Goal: Find specific page/section: Find specific page/section

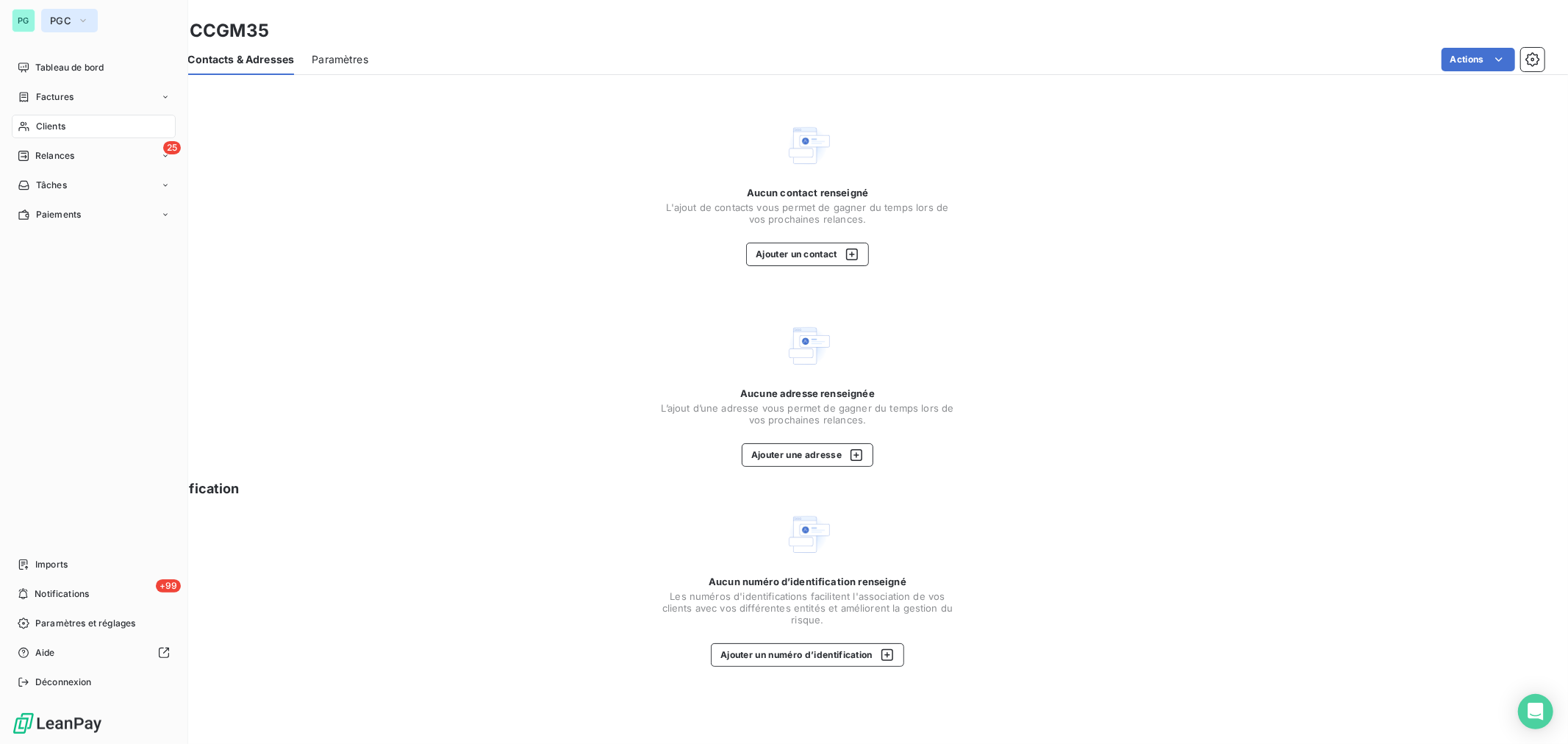
click at [85, 23] on icon "button" at bounding box center [83, 21] width 12 height 15
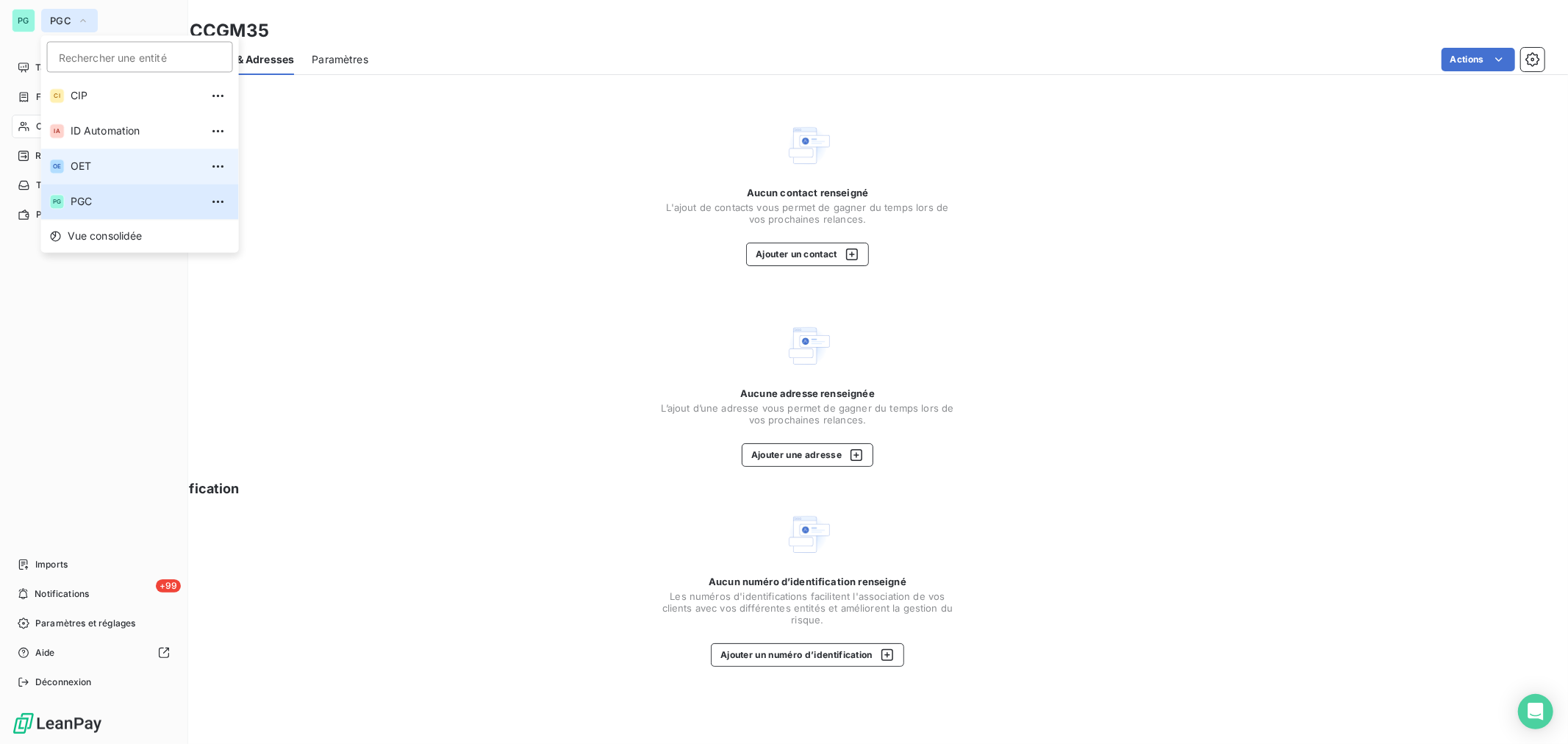
click at [93, 166] on span "OET" at bounding box center [136, 166] width 130 height 15
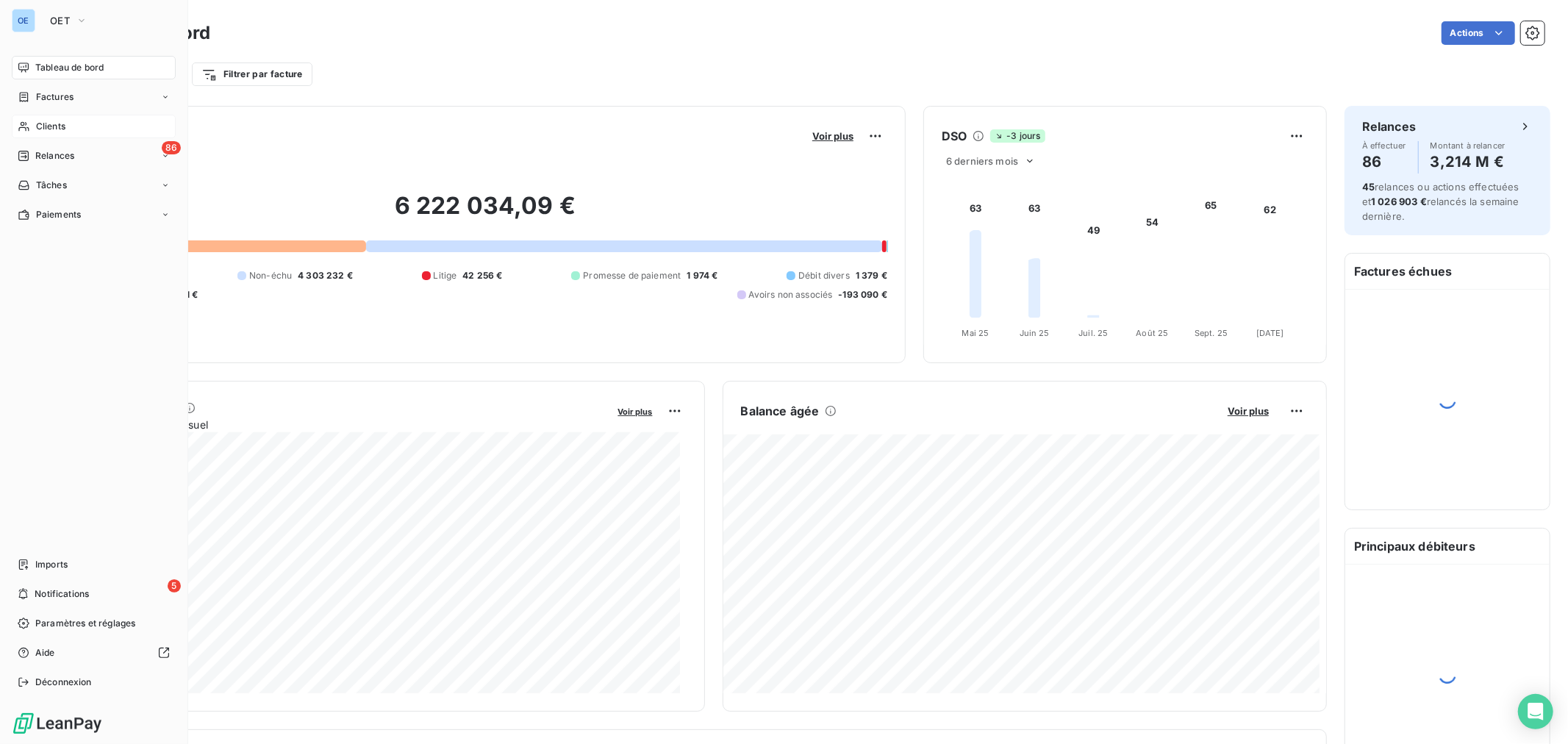
click at [68, 130] on div "Clients" at bounding box center [93, 126] width 164 height 24
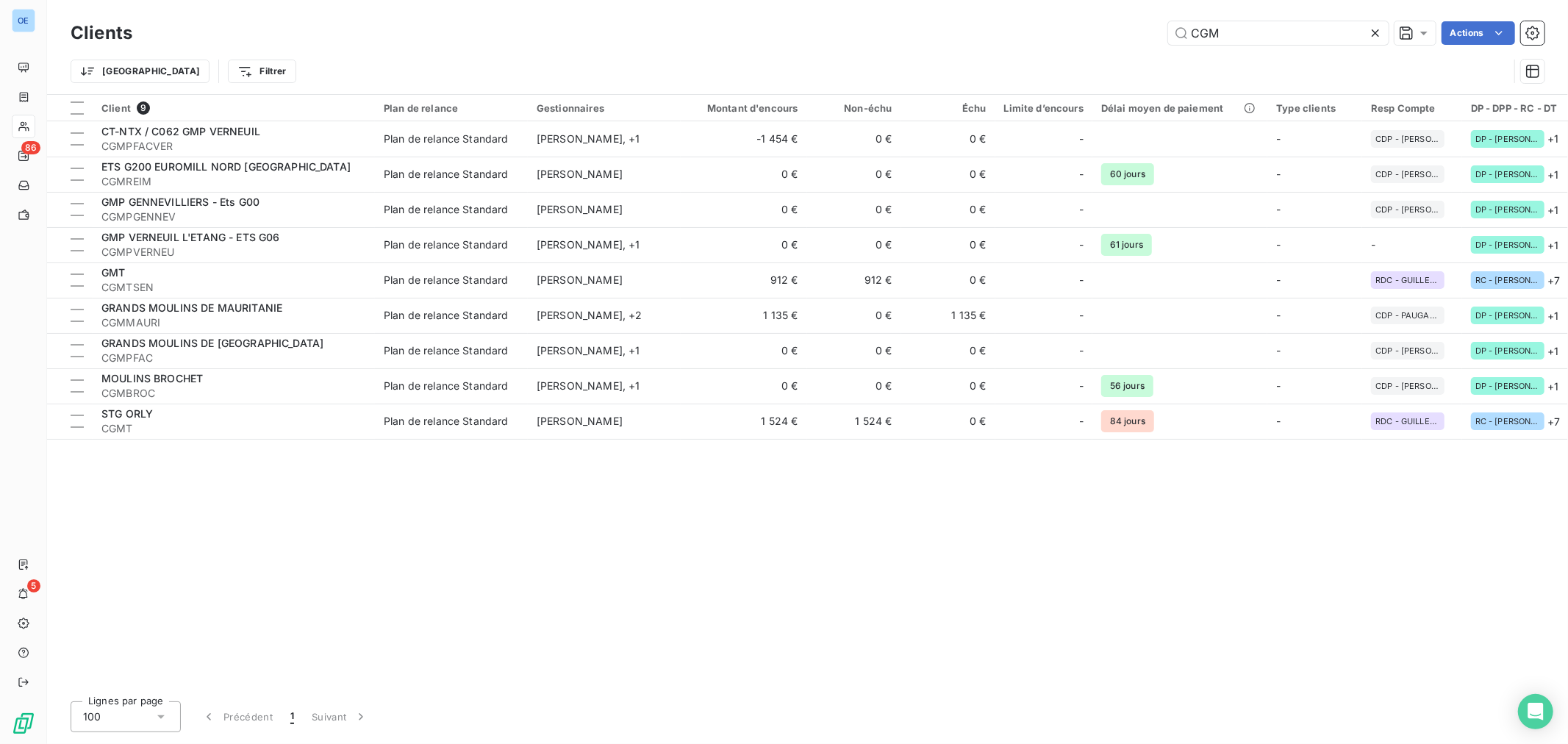
drag, startPoint x: 1253, startPoint y: 28, endPoint x: 1035, endPoint y: 27, distance: 218.0
click at [1115, 28] on div "CGM Actions" at bounding box center [847, 33] width 1394 height 24
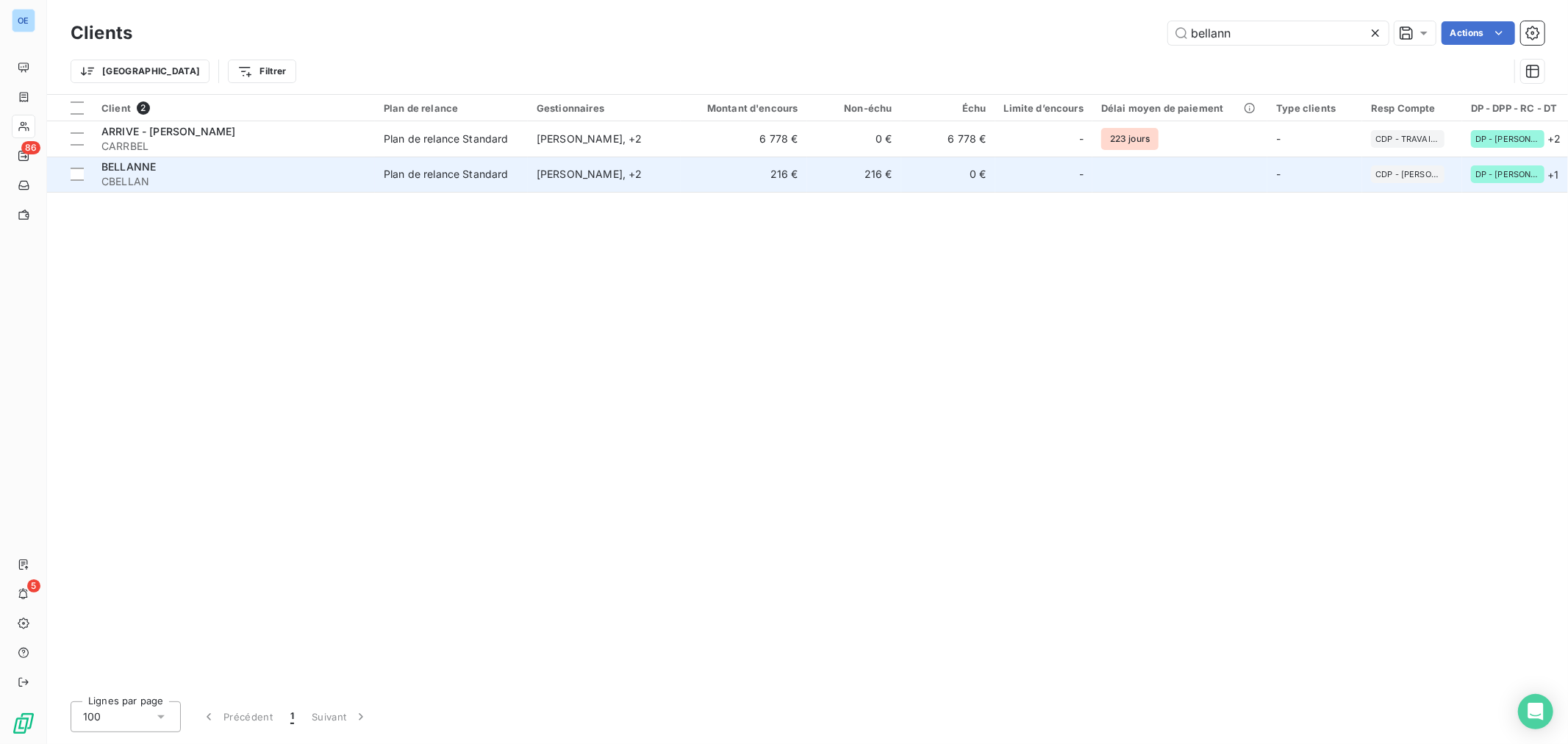
type input "bellann"
click at [909, 189] on td "0 €" at bounding box center [948, 174] width 94 height 35
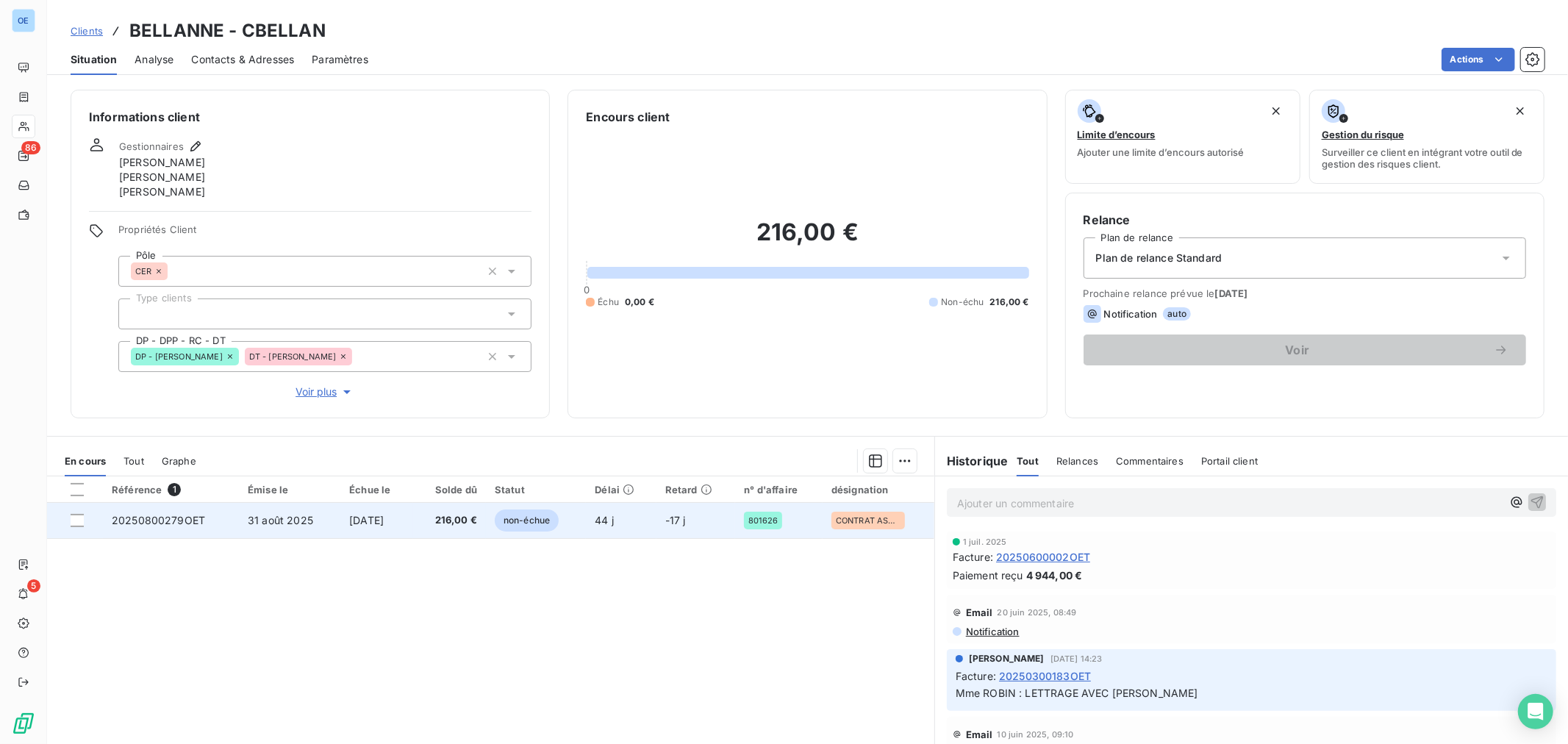
click at [680, 534] on td "-17 j" at bounding box center [696, 520] width 80 height 35
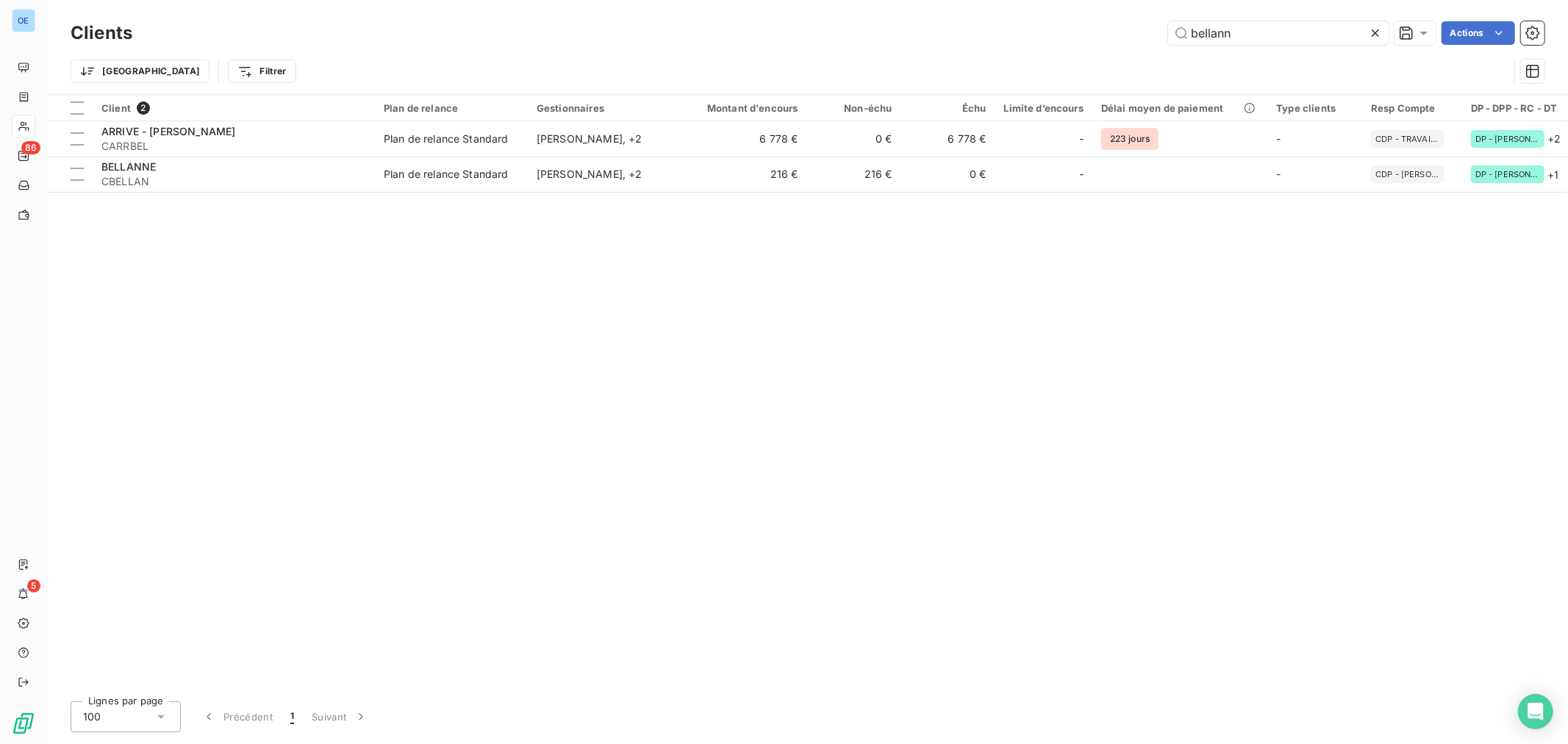
drag, startPoint x: 1081, startPoint y: 44, endPoint x: 1041, endPoint y: 47, distance: 40.1
click at [1046, 46] on div "Clients bellann Actions" at bounding box center [808, 33] width 1474 height 31
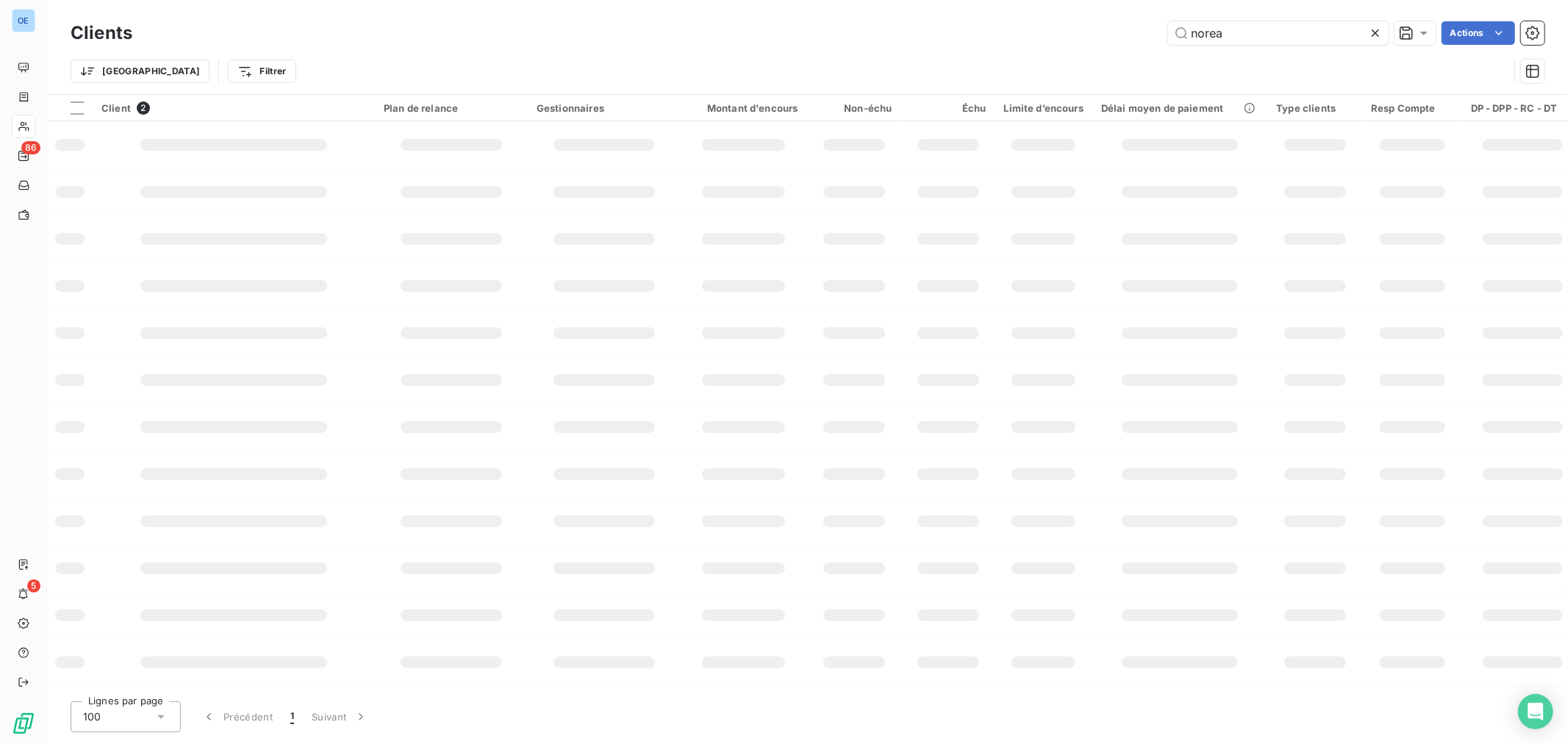
type input "norea"
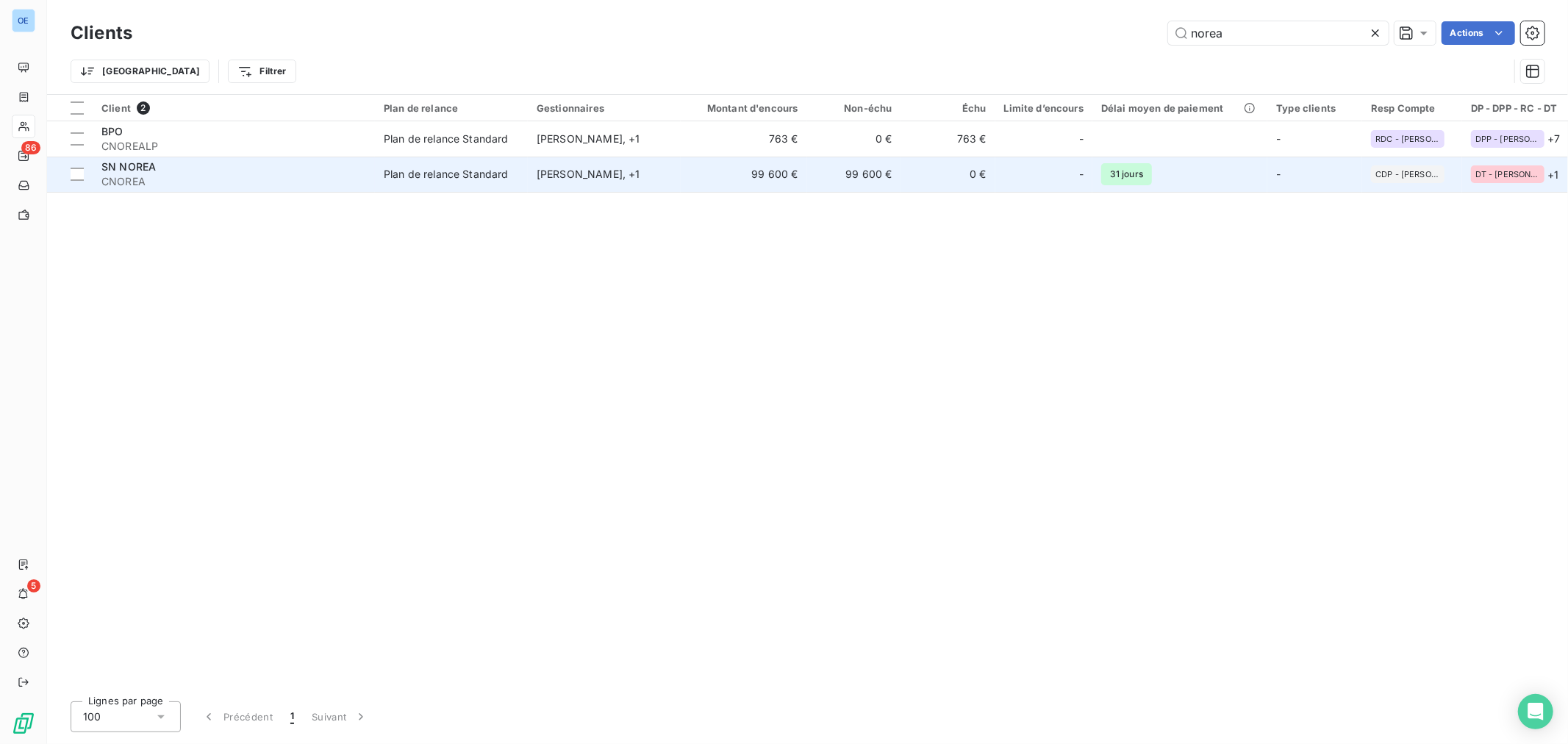
click at [710, 183] on td "99 600 €" at bounding box center [744, 174] width 127 height 35
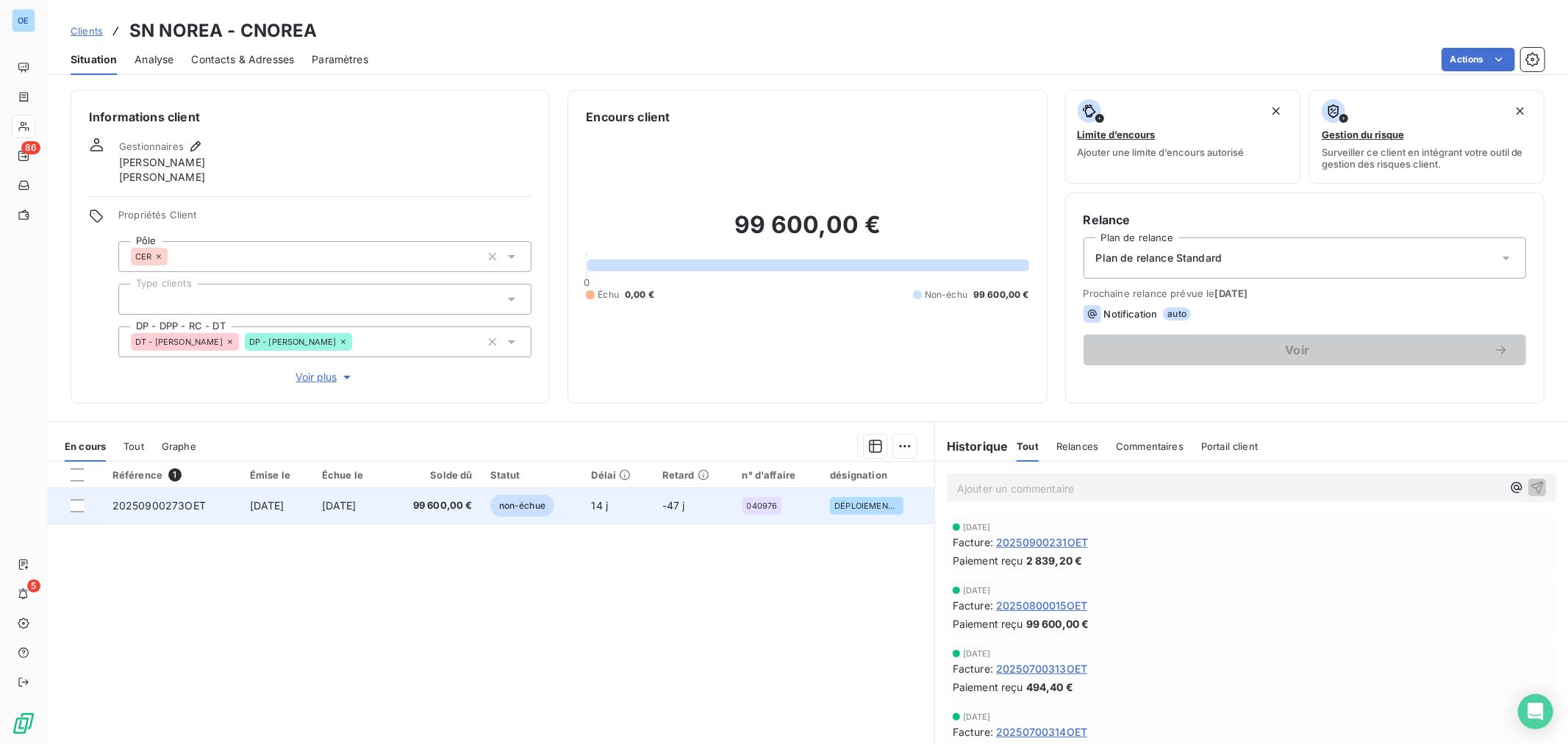
click at [680, 509] on span "-47 j" at bounding box center [674, 505] width 23 height 12
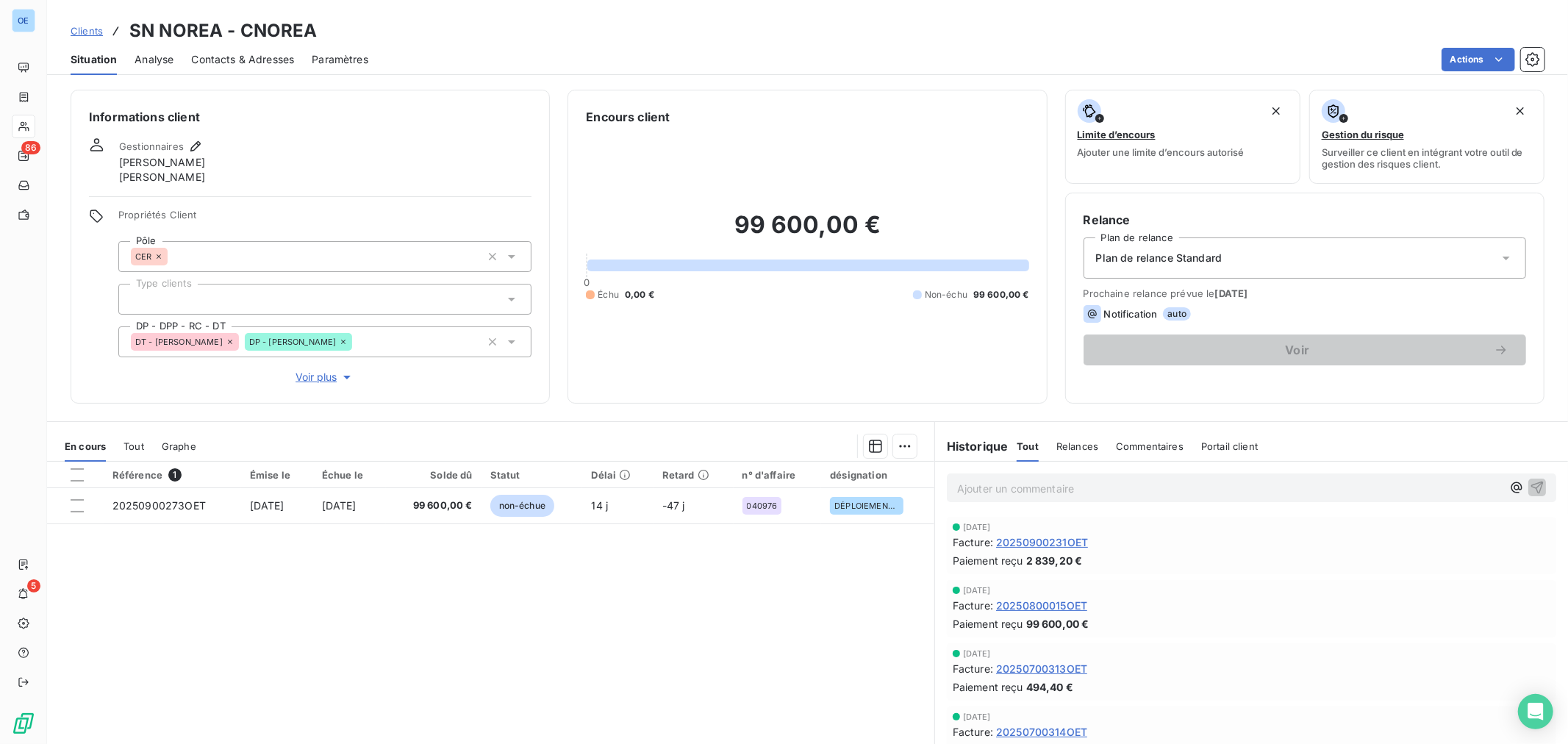
click at [1040, 545] on span "20250900231OET" at bounding box center [1042, 542] width 92 height 16
click at [1065, 603] on span "20250800015OET" at bounding box center [1041, 605] width 91 height 16
click at [1067, 664] on span "20250700313OET" at bounding box center [1041, 668] width 91 height 16
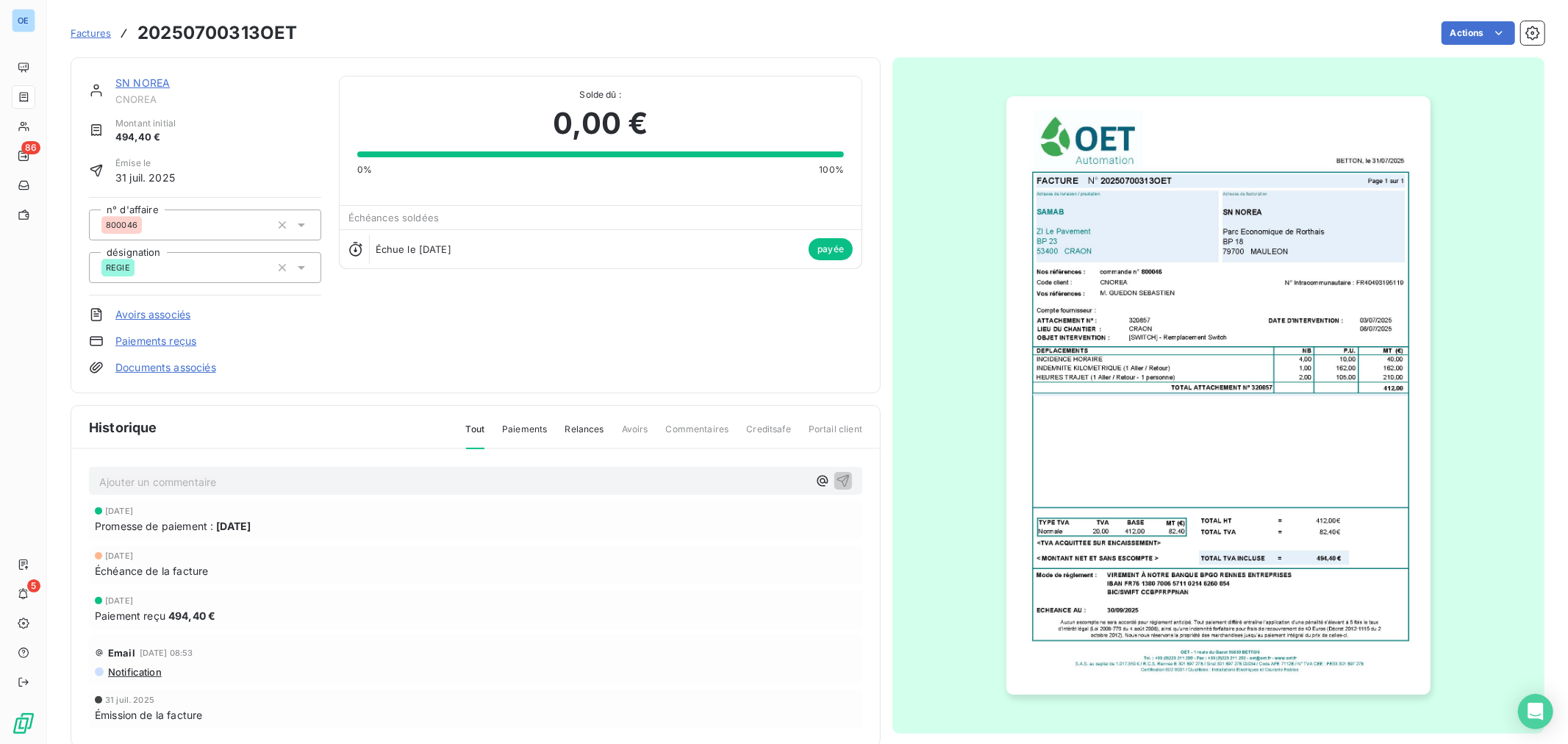
click at [1175, 356] on img "button" at bounding box center [1218, 395] width 424 height 598
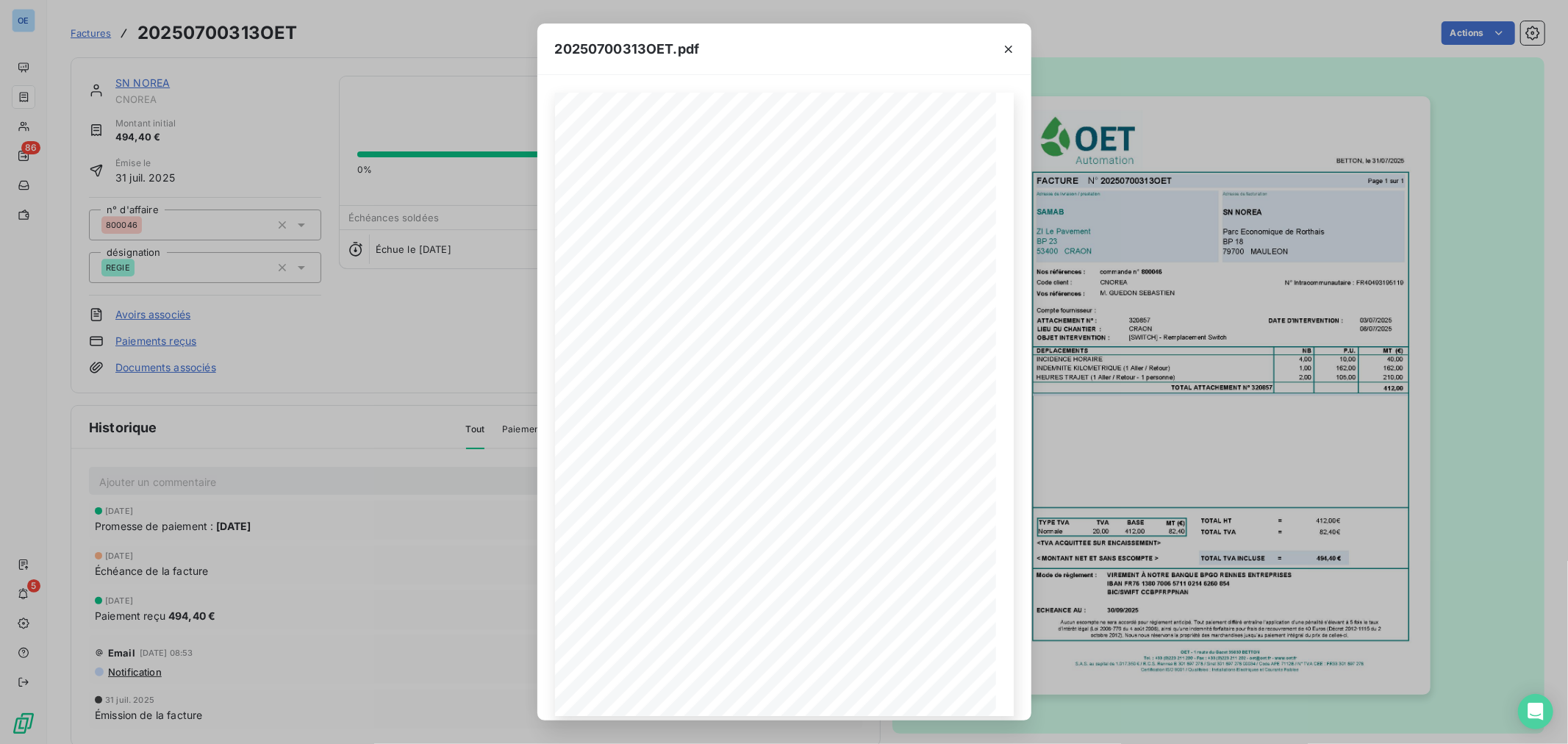
click at [1250, 235] on div "20250700313OET.pdf FACTURE N° 20250700313OET Page 1 sur 1 BETTON, le [DATE] Com…" at bounding box center [784, 372] width 1568 height 744
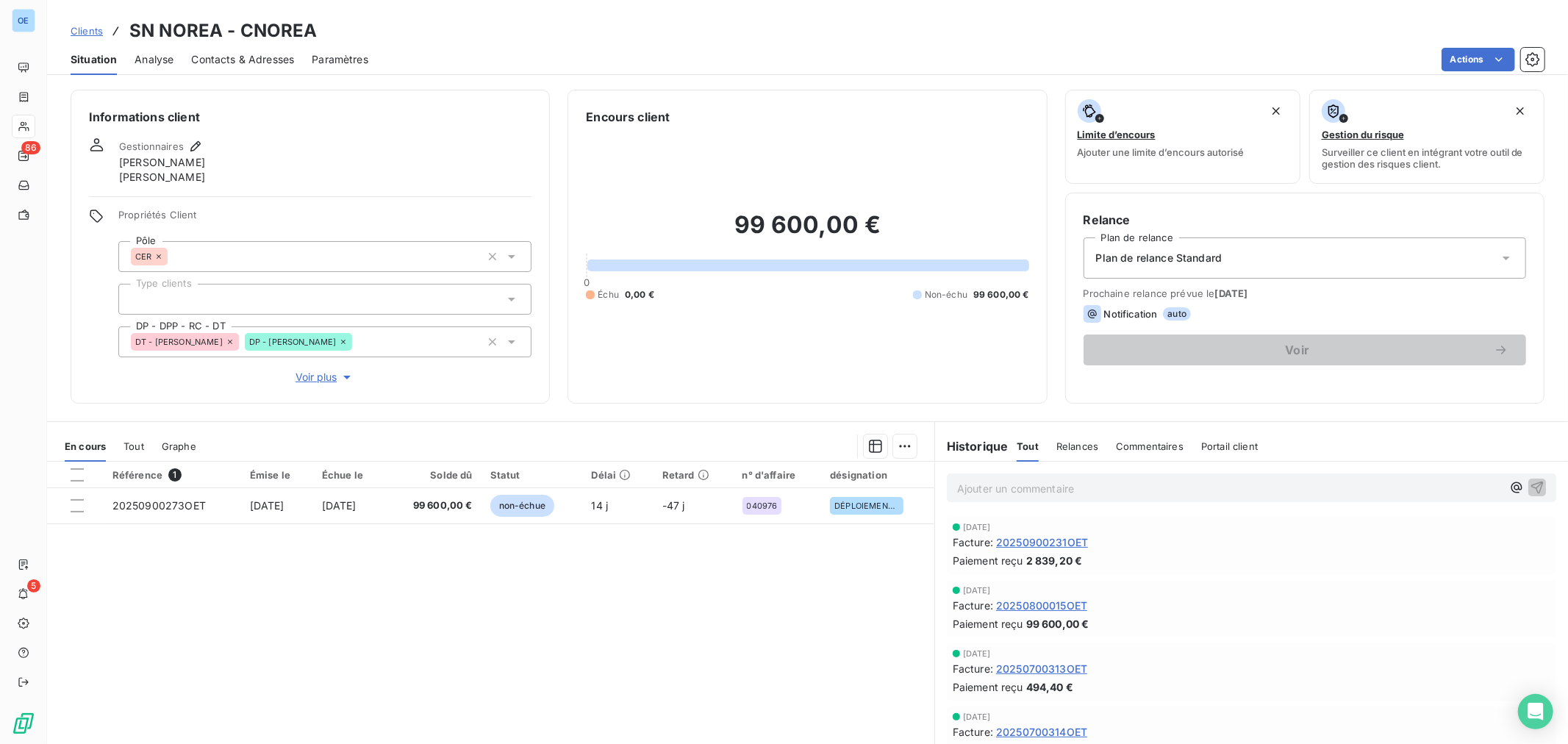
scroll to position [163, 0]
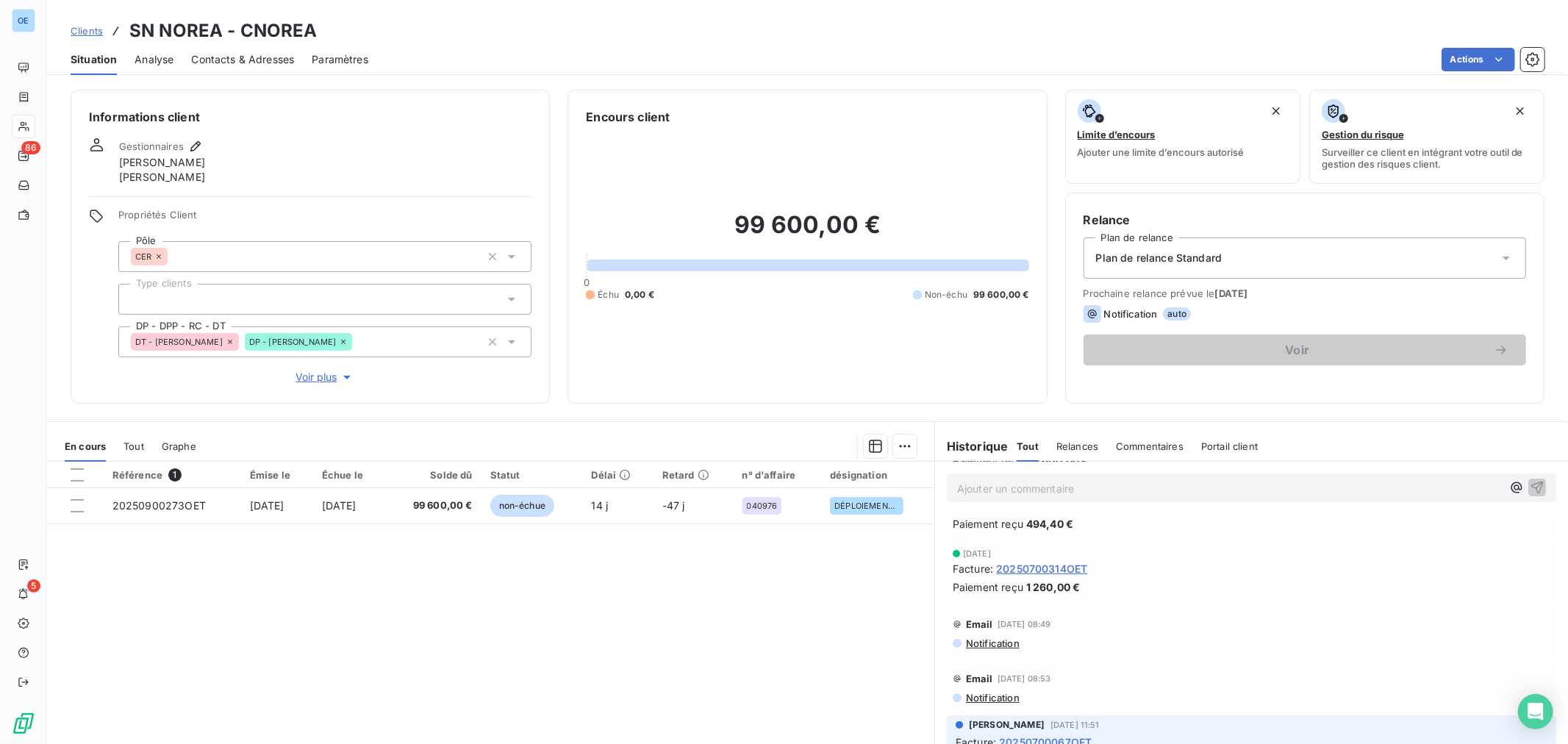
click at [1046, 568] on span "20250700314OET" at bounding box center [1041, 569] width 91 height 16
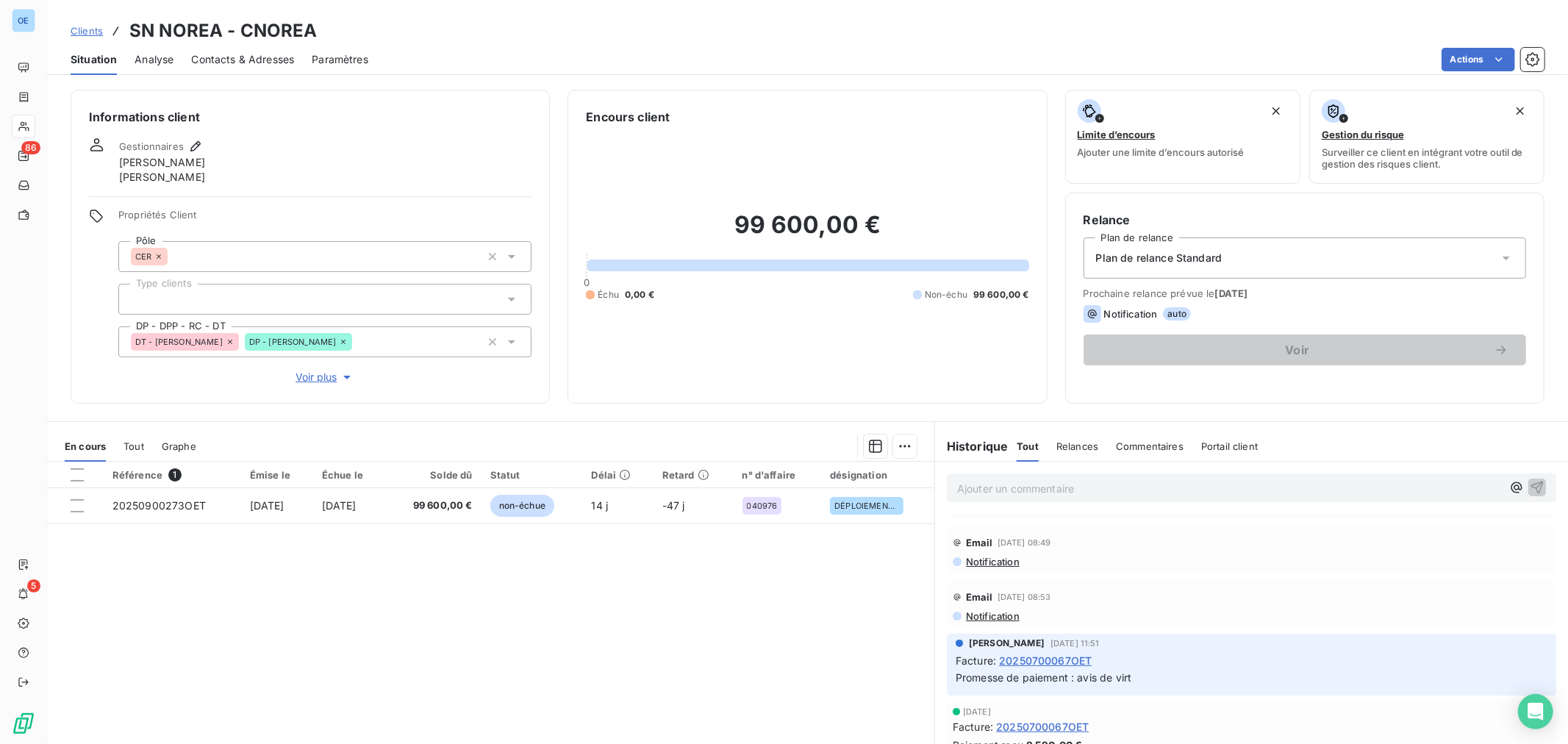
click at [1077, 657] on span "20250700067OET" at bounding box center [1045, 660] width 93 height 16
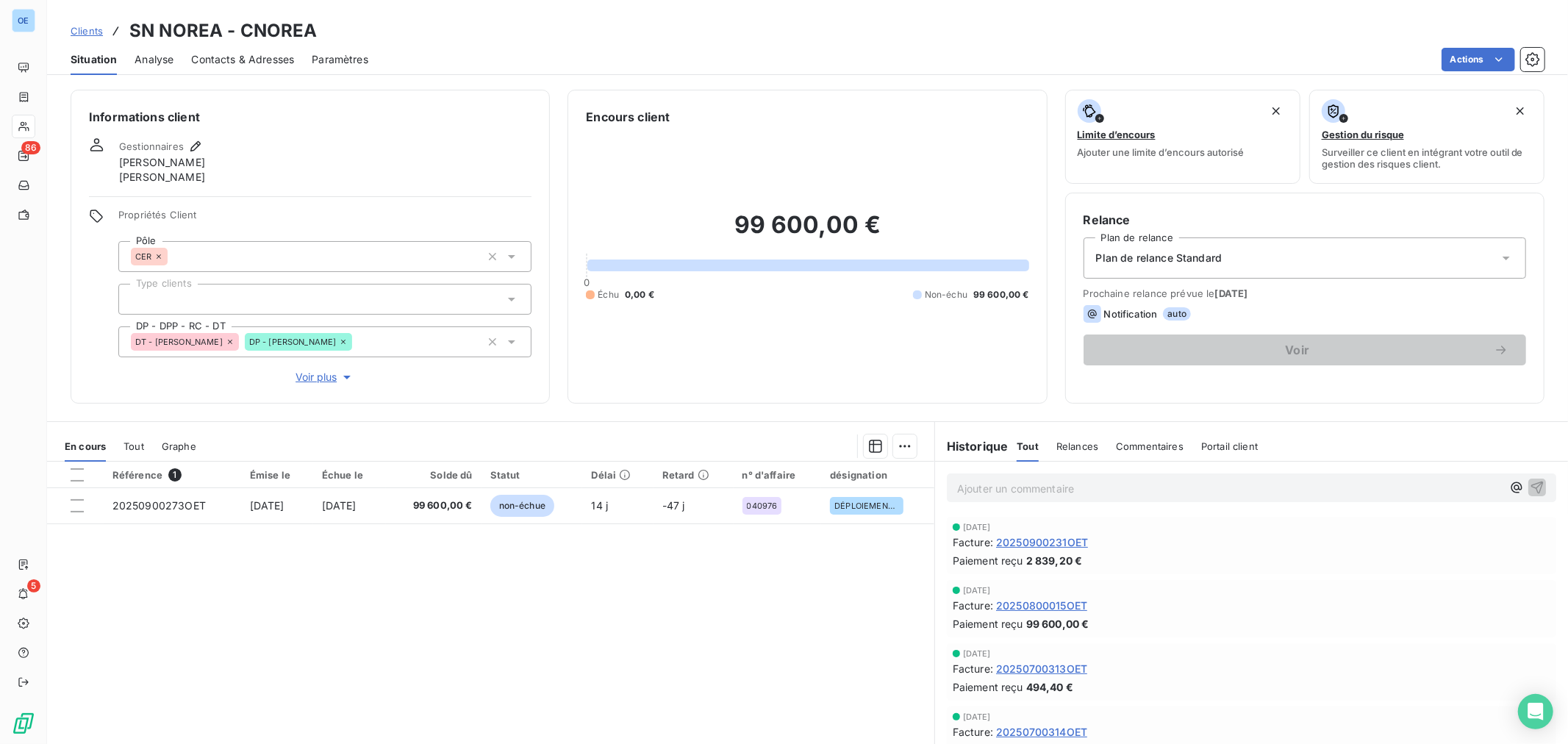
click at [181, 445] on span "Graphe" at bounding box center [179, 446] width 35 height 12
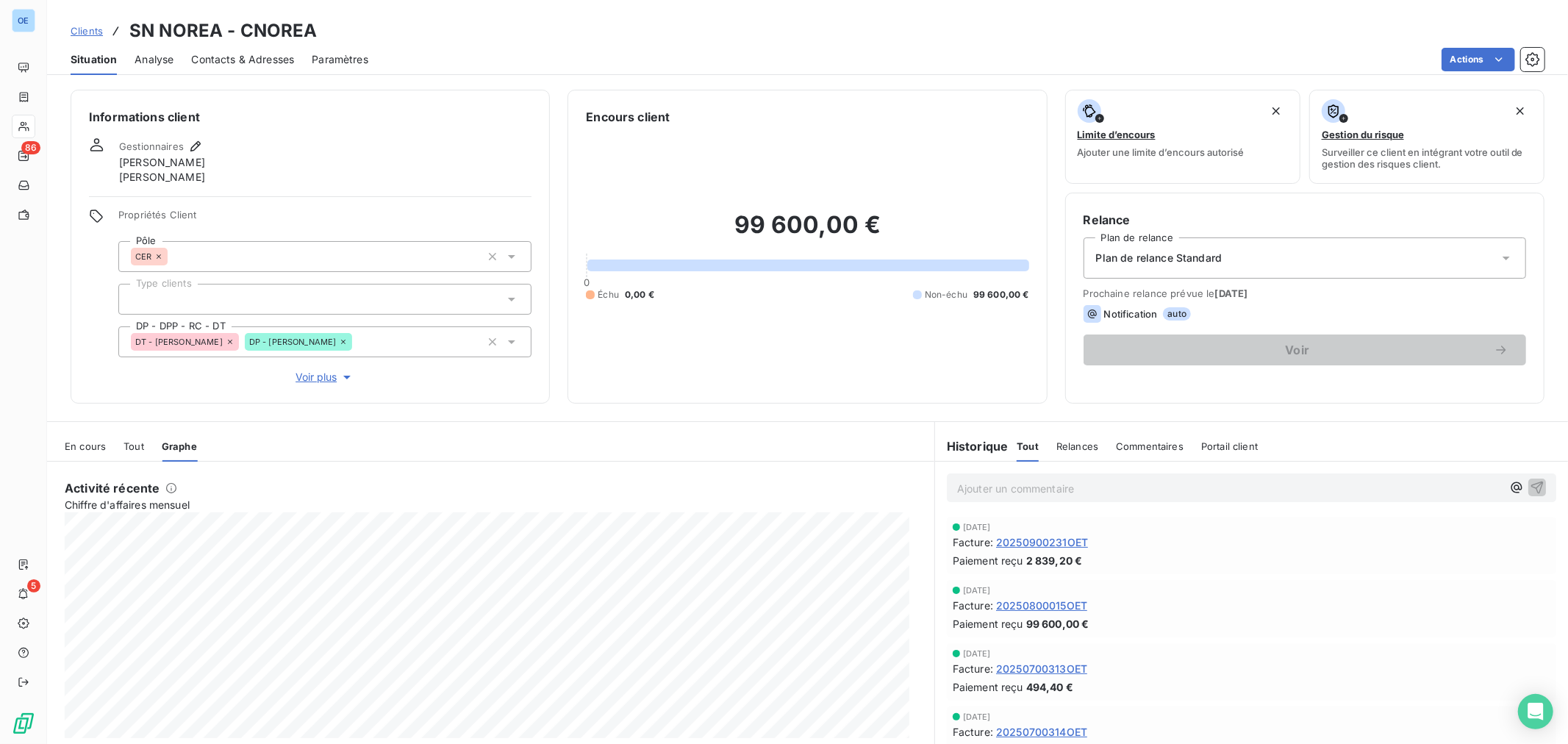
click at [135, 443] on span "Tout" at bounding box center [133, 446] width 21 height 12
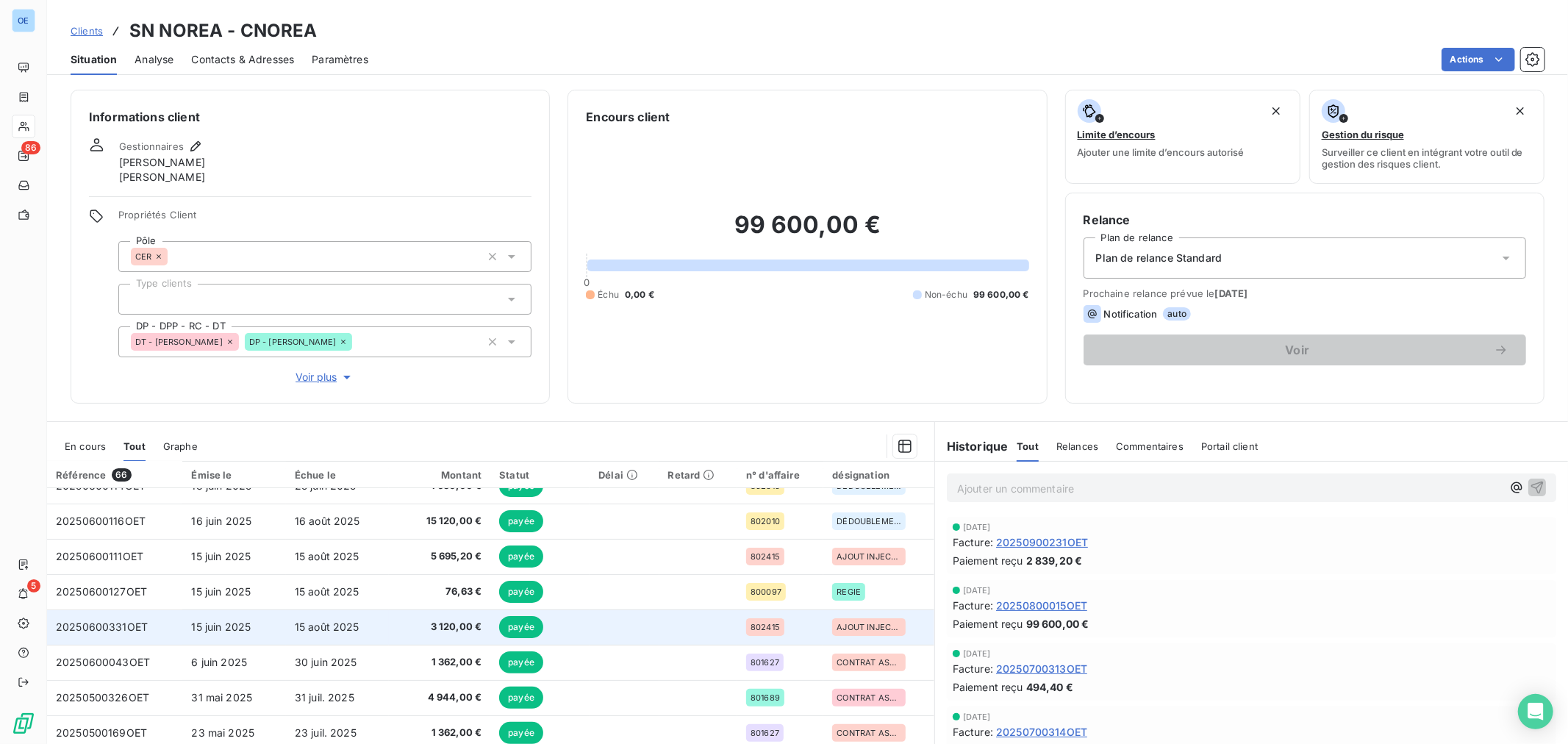
scroll to position [490, 0]
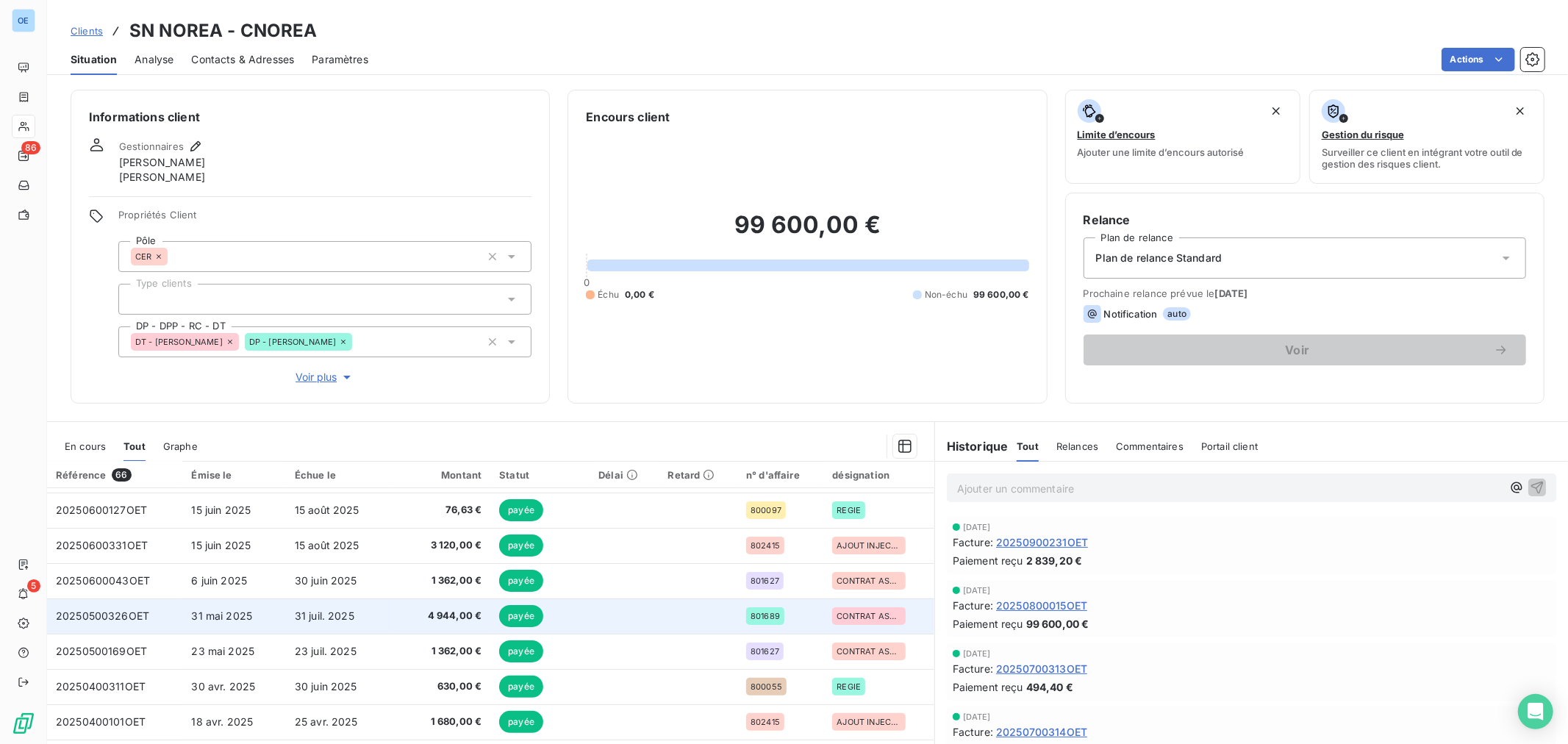
click at [169, 619] on td "20250500326OET" at bounding box center [114, 616] width 135 height 35
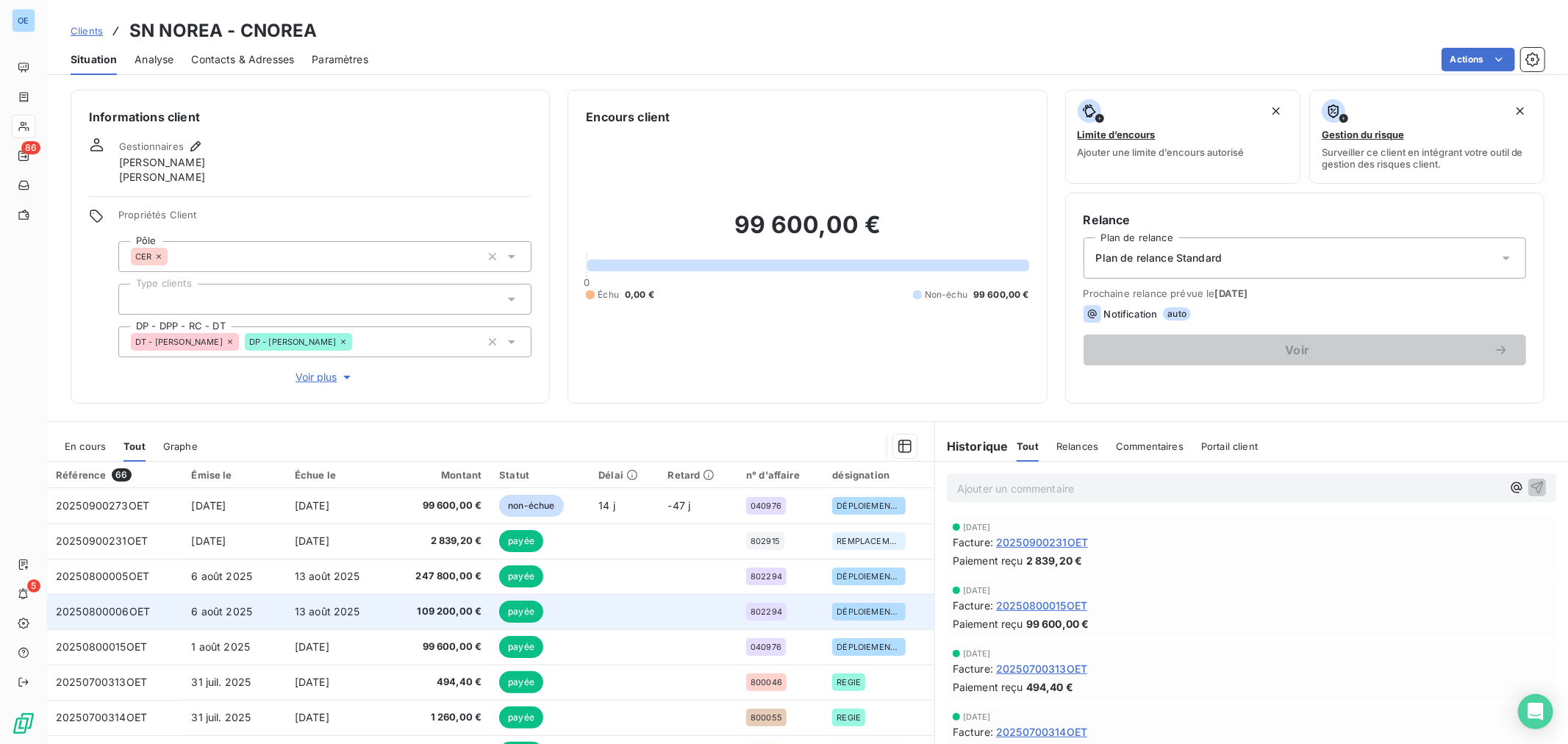
click at [216, 607] on span "6 août 2025" at bounding box center [221, 611] width 61 height 12
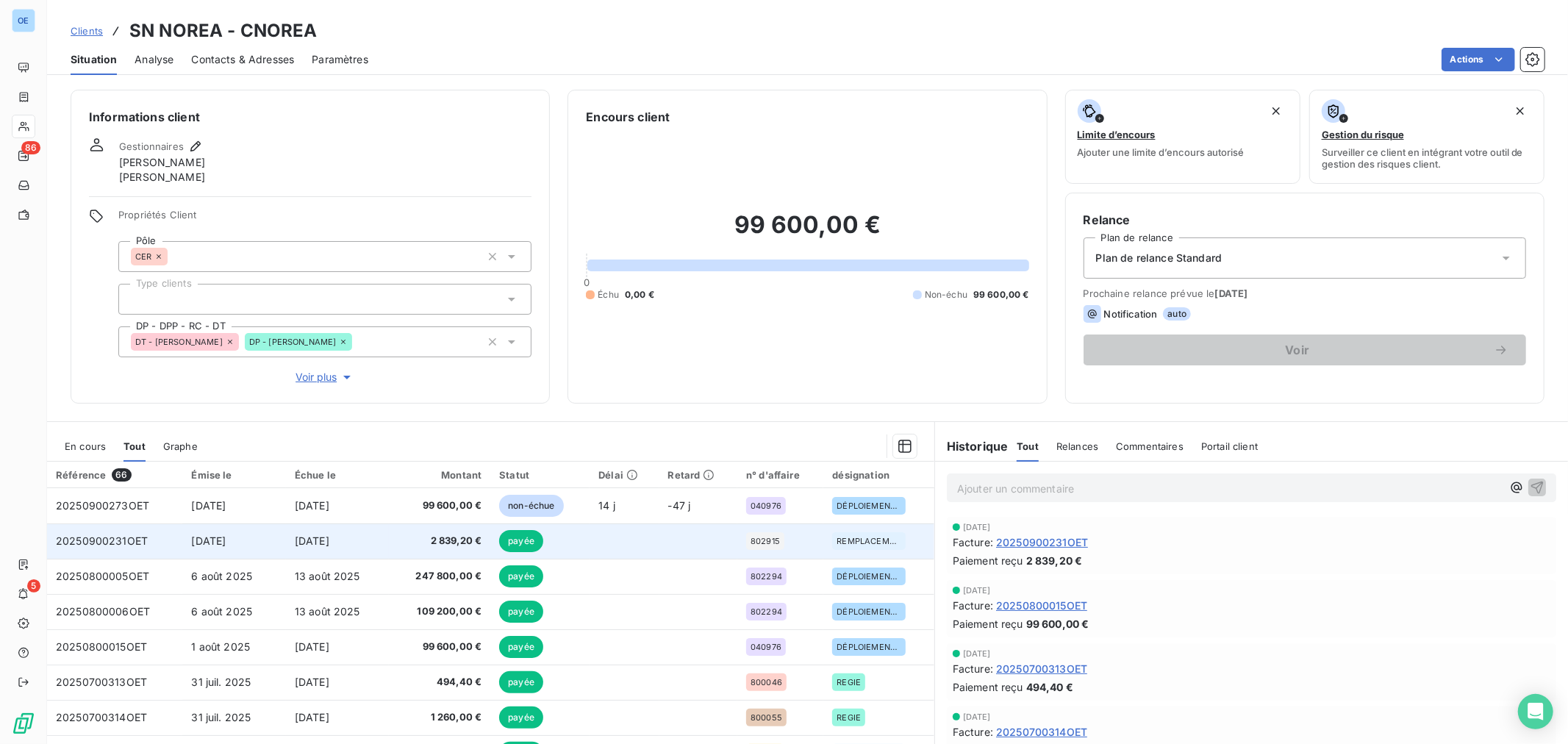
click at [175, 549] on td "20250900231OET" at bounding box center [114, 541] width 135 height 35
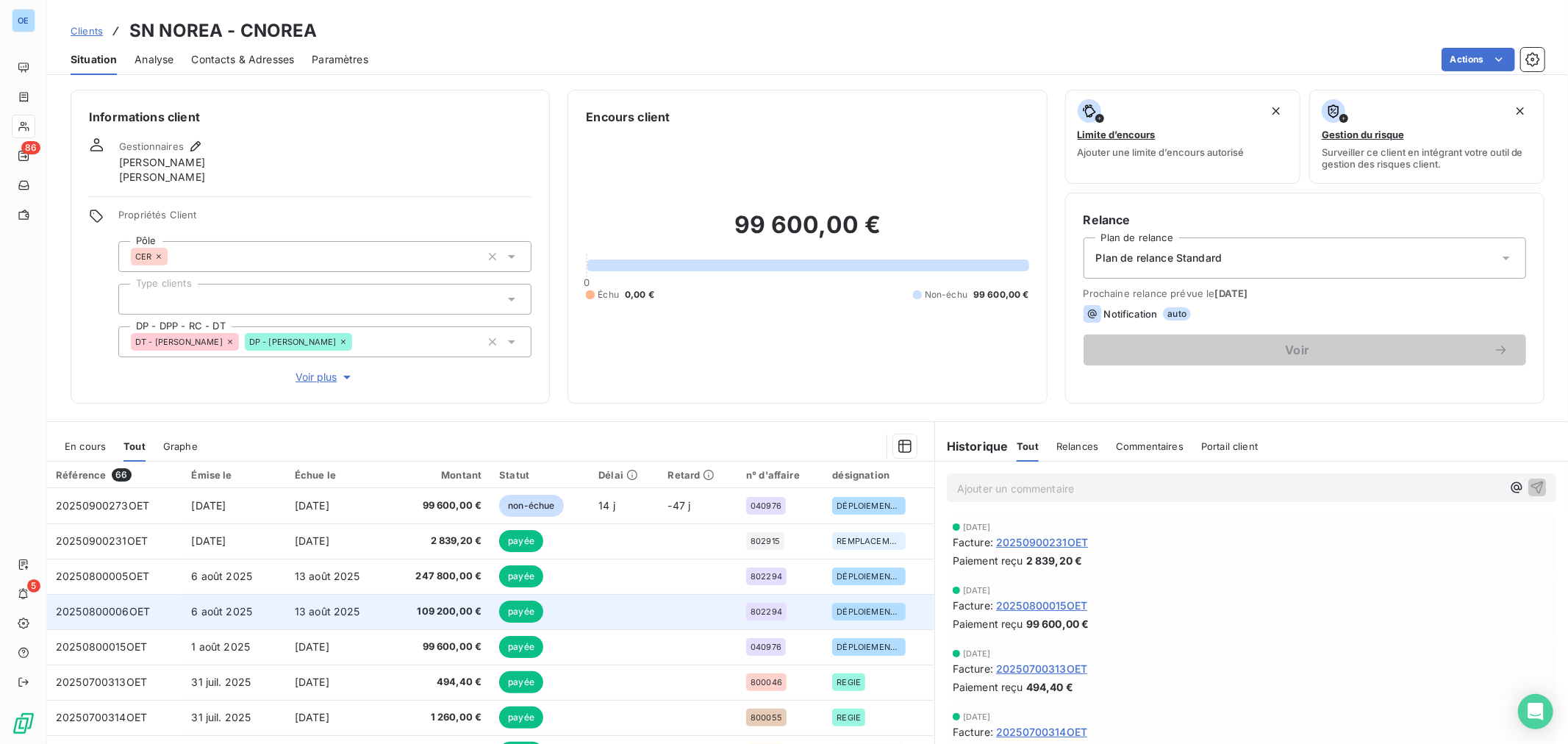
click at [138, 614] on span "20250800006OET" at bounding box center [103, 611] width 94 height 12
